Goal: Browse casually: Explore the website without a specific task or goal

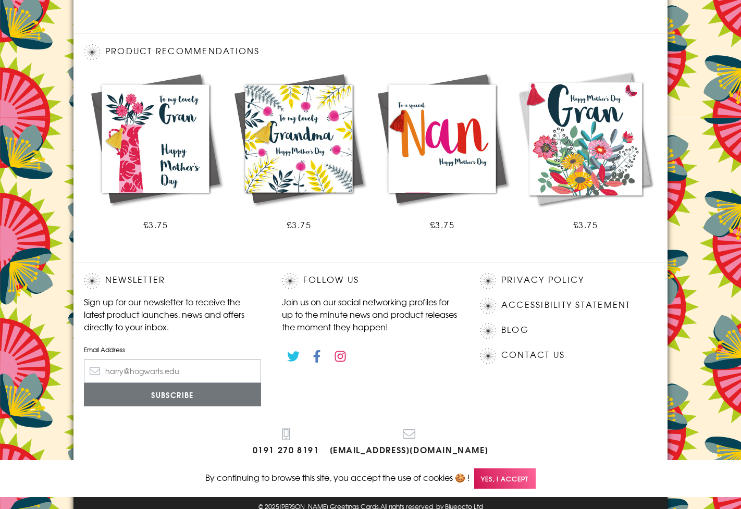
scroll to position [529, 0]
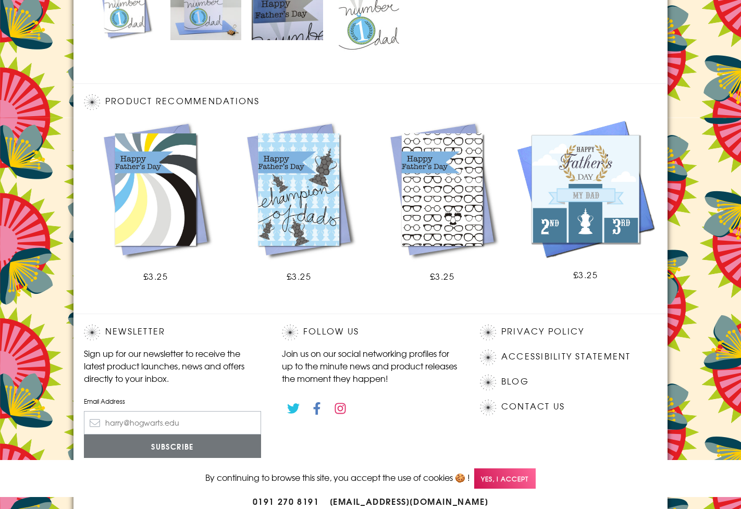
scroll to position [580, 0]
